Goal: Information Seeking & Learning: Check status

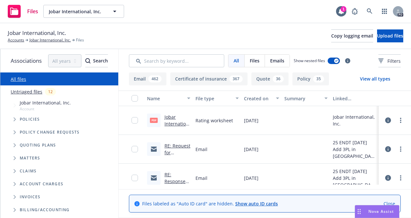
click at [175, 122] on link "Jobar International, Inc 2025 Commercial Property Rating Worksheets.pdf" at bounding box center [178, 141] width 26 height 54
click at [41, 41] on link "Jobar International, Inc." at bounding box center [49, 40] width 41 height 6
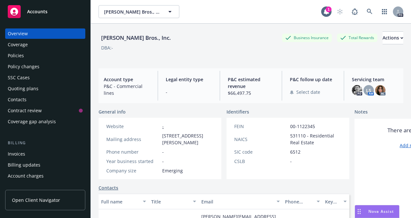
click at [48, 14] on div "Accounts" at bounding box center [45, 11] width 75 height 13
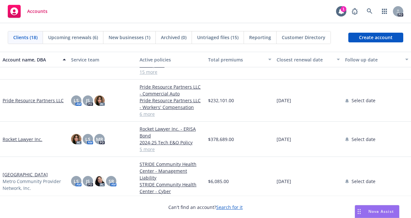
scroll to position [345, 0]
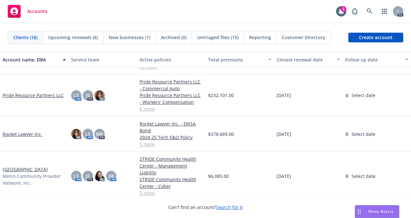
click at [21, 134] on link "Rocket Lawyer Inc." at bounding box center [23, 134] width 40 height 7
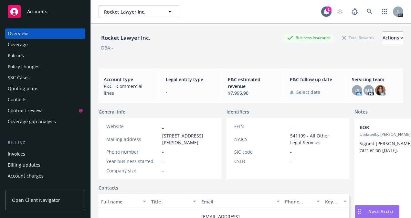
click at [18, 56] on div "Policies" at bounding box center [16, 55] width 16 height 10
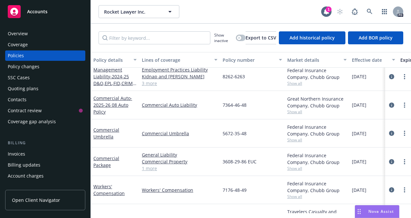
scroll to position [34, 0]
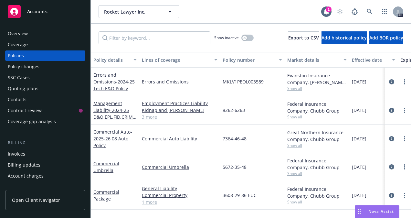
scroll to position [34, 0]
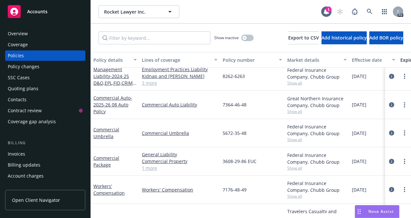
click at [39, 14] on div "Accounts" at bounding box center [45, 11] width 75 height 13
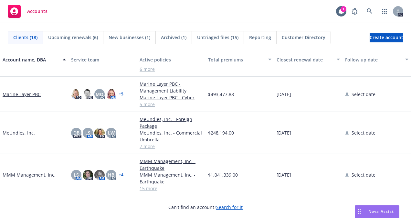
scroll to position [260, 0]
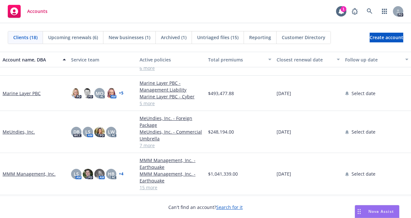
click at [11, 91] on link "Marine Layer PBC" at bounding box center [22, 93] width 38 height 7
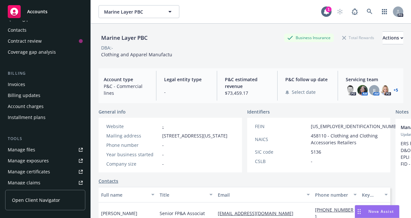
scroll to position [71, 0]
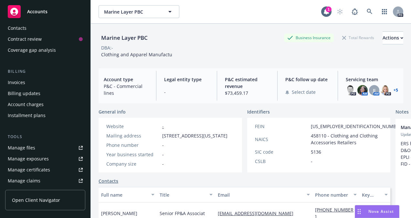
click at [13, 82] on div "Invoices" at bounding box center [16, 82] width 17 height 10
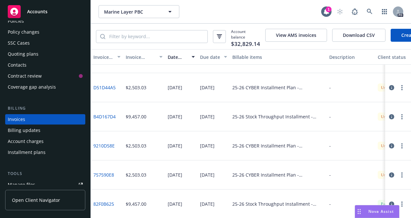
scroll to position [146, 0]
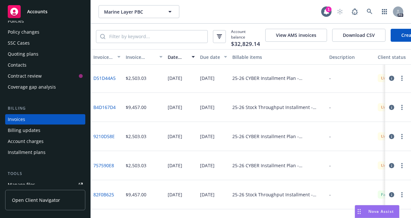
click at [101, 168] on link "757590E8" at bounding box center [103, 165] width 21 height 7
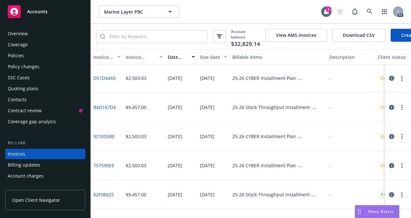
click at [16, 57] on div "Policies" at bounding box center [16, 55] width 16 height 10
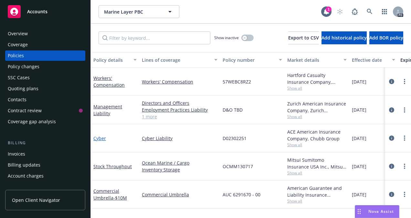
click at [100, 137] on link "Cyber" at bounding box center [99, 138] width 13 height 6
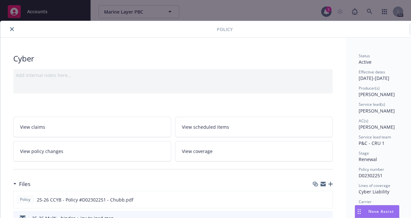
click at [12, 30] on icon "close" at bounding box center [12, 29] width 4 height 4
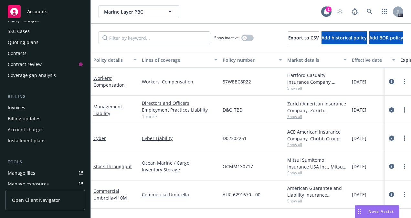
scroll to position [47, 0]
click at [20, 127] on div "Account charges" at bounding box center [26, 129] width 36 height 10
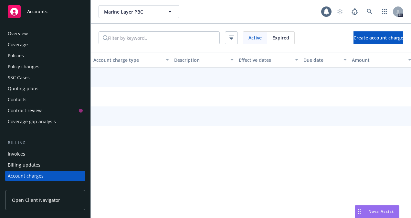
scroll to position [57, 0]
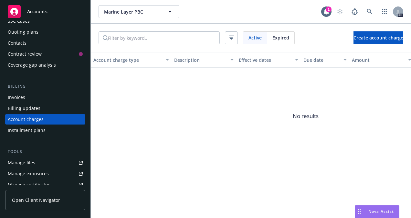
click at [24, 108] on div "Billing updates" at bounding box center [24, 108] width 33 height 10
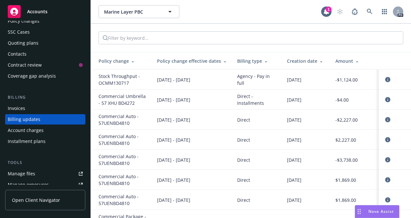
click at [25, 139] on div "Installment plans" at bounding box center [27, 141] width 38 height 10
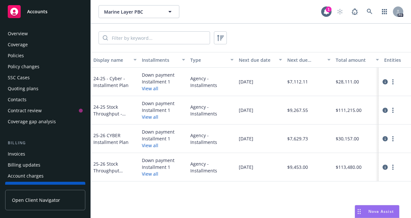
click at [11, 54] on div "Policies" at bounding box center [16, 55] width 16 height 10
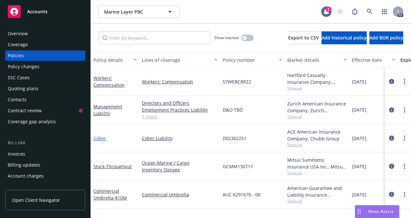
click at [103, 135] on link "Cyber" at bounding box center [99, 138] width 13 height 6
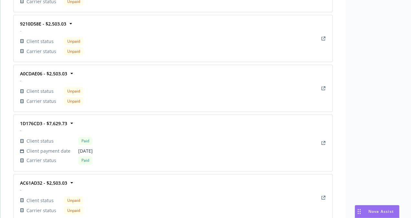
scroll to position [912, 0]
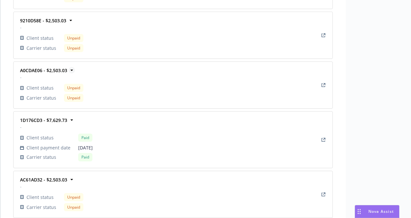
click at [72, 70] on icon at bounding box center [71, 70] width 3 height 1
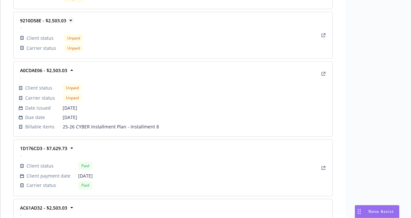
click at [72, 17] on icon at bounding box center [71, 20] width 6 height 6
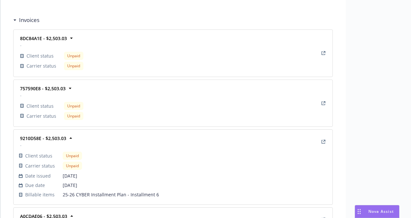
scroll to position [791, 0]
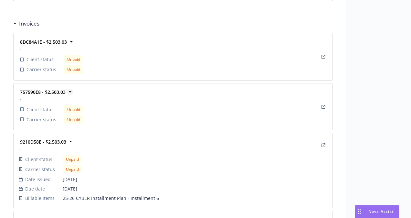
click at [72, 89] on icon at bounding box center [70, 92] width 6 height 6
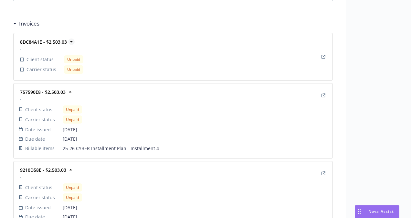
click at [72, 39] on icon at bounding box center [71, 41] width 6 height 6
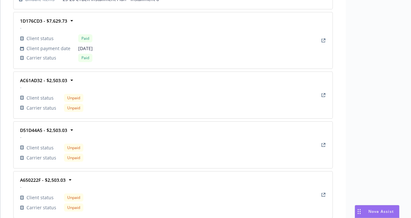
scroll to position [1129, 0]
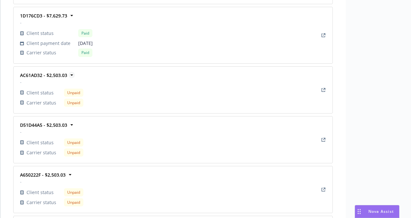
click at [69, 73] on icon at bounding box center [72, 75] width 6 height 6
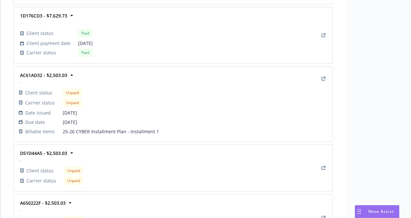
click at [85, 30] on div "Paid" at bounding box center [85, 33] width 14 height 8
click at [19, 50] on div "1D176CD3 - $7,629.73 - Client status Paid Client payment date 07/25/2025 Carrie…" at bounding box center [56, 35] width 74 height 46
click at [323, 31] on link "View Invoice" at bounding box center [324, 35] width 8 height 8
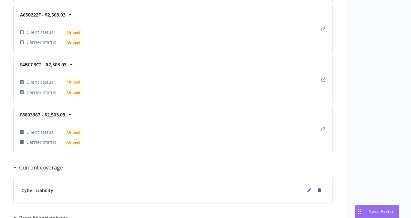
scroll to position [1299, 0]
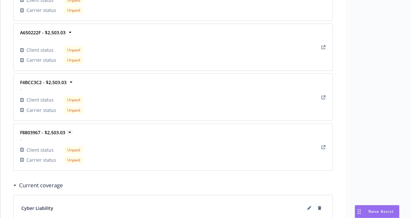
click at [67, 129] on icon at bounding box center [70, 132] width 6 height 6
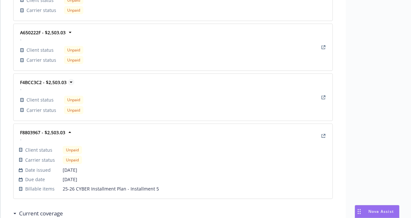
click at [72, 79] on icon at bounding box center [71, 82] width 6 height 6
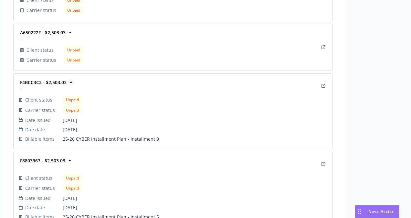
click at [73, 79] on icon at bounding box center [71, 82] width 6 height 6
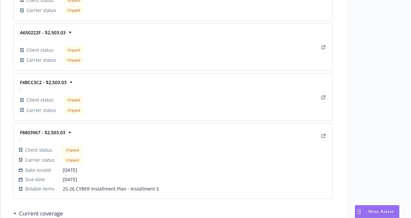
click at [70, 29] on icon at bounding box center [70, 32] width 6 height 6
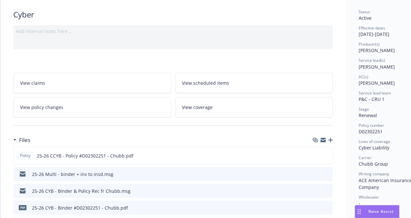
scroll to position [0, 0]
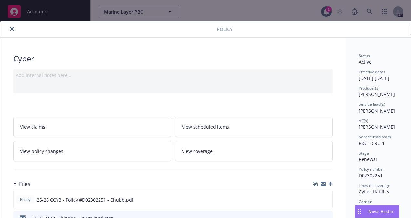
click at [10, 30] on icon "close" at bounding box center [12, 29] width 4 height 4
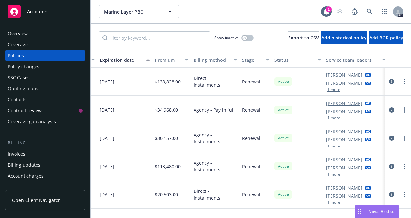
scroll to position [0, 308]
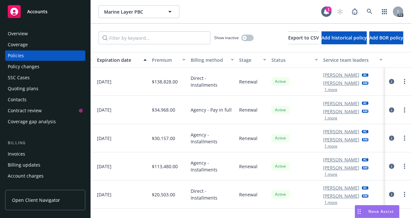
click at [37, 8] on div "Accounts" at bounding box center [45, 11] width 75 height 13
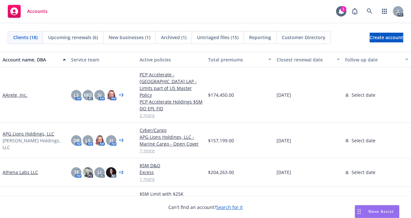
click at [387, 24] on div "Clients (18) Upcoming renewals (6) New businesses (1) Archived (1) Untriaged fi…" at bounding box center [205, 37] width 411 height 28
